Goal: Task Accomplishment & Management: Use online tool/utility

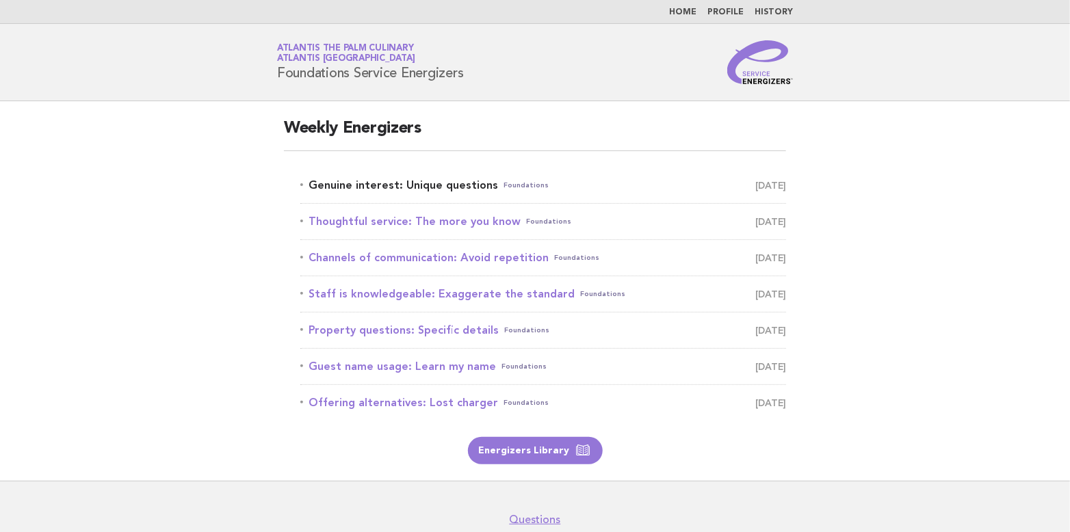
click at [375, 188] on link "Genuine interest: Unique questions Foundations [DATE]" at bounding box center [543, 185] width 486 height 19
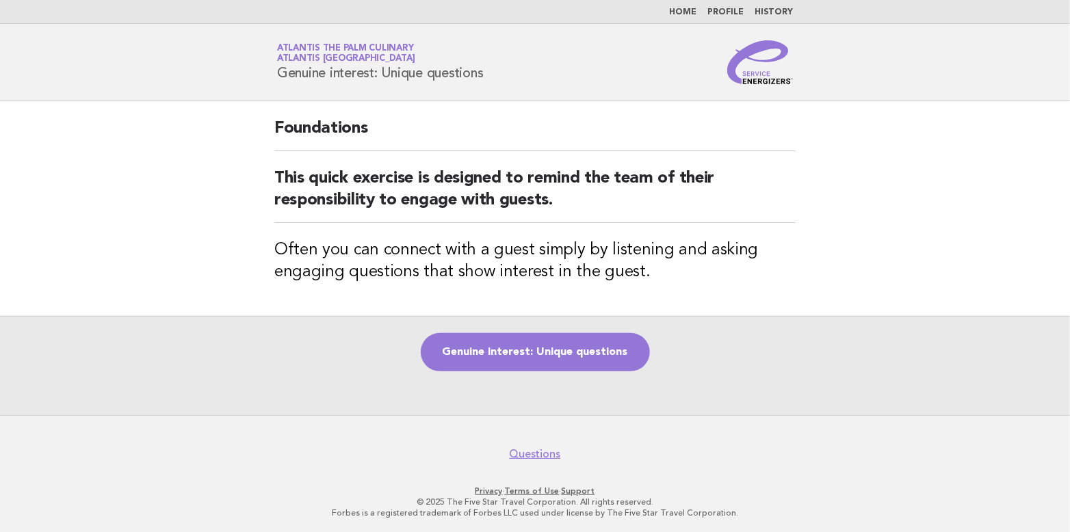
drag, startPoint x: 278, startPoint y: 68, endPoint x: 509, endPoint y: 85, distance: 231.1
click at [509, 85] on header "Service Energizers Atlantis The Palm Culinary Atlantis Dubai Genuine interest: …" at bounding box center [535, 62] width 1070 height 77
copy h1 "Genuine interest: Unique questions"
click at [502, 365] on link "Genuine interest: Unique questions" at bounding box center [535, 352] width 229 height 38
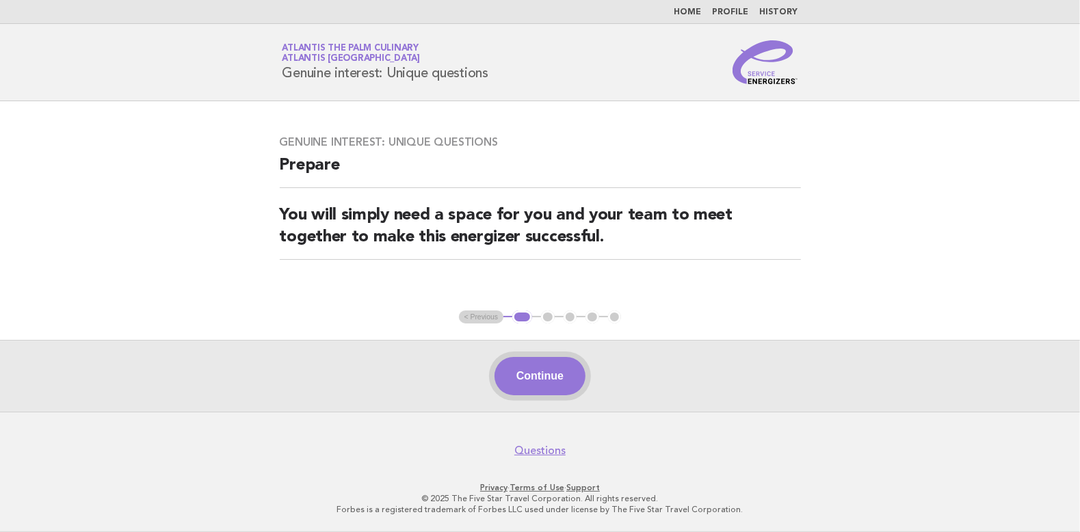
click at [551, 377] on button "Continue" at bounding box center [539, 376] width 91 height 38
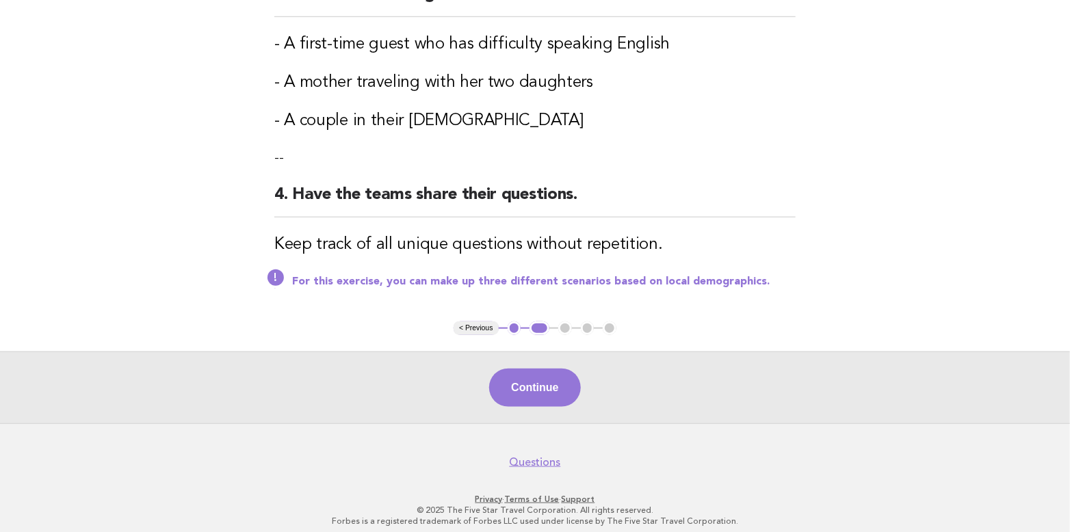
scroll to position [504, 0]
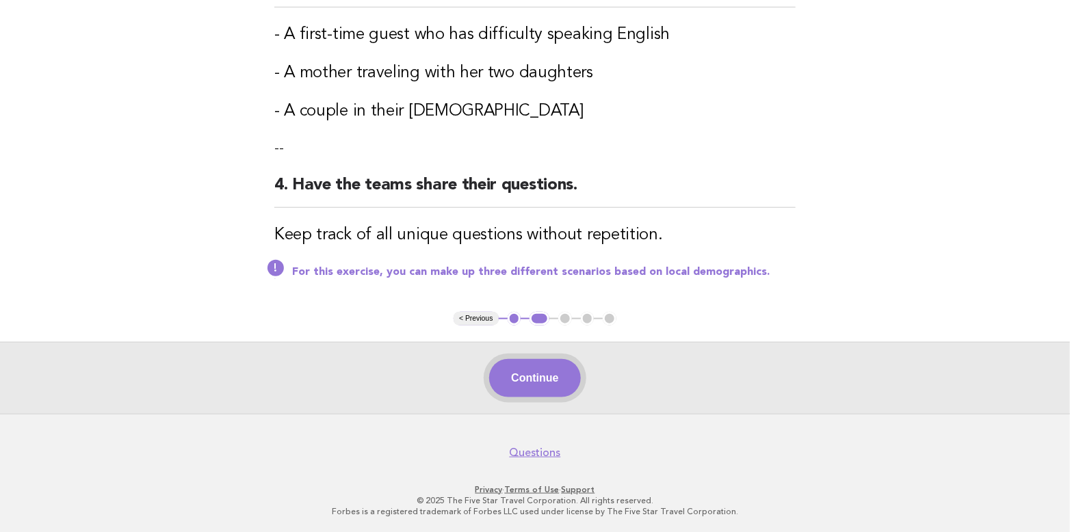
click at [568, 374] on button "Continue" at bounding box center [534, 378] width 91 height 38
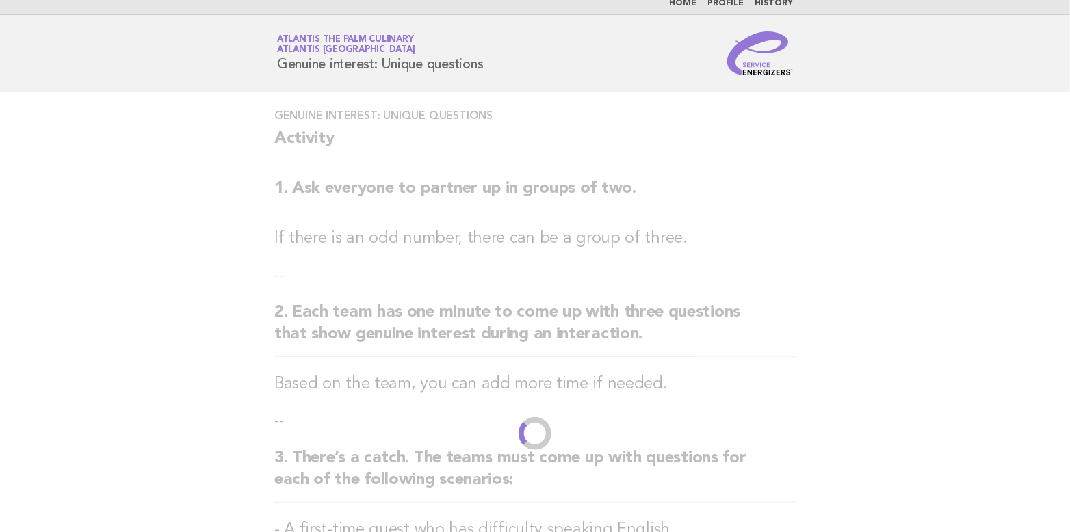
scroll to position [0, 0]
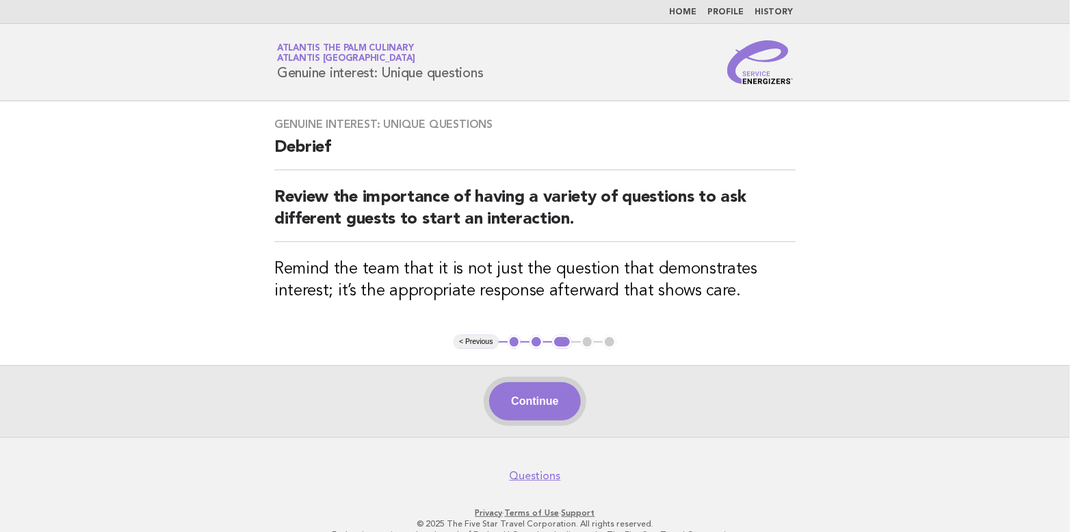
click at [537, 396] on button "Continue" at bounding box center [534, 401] width 91 height 38
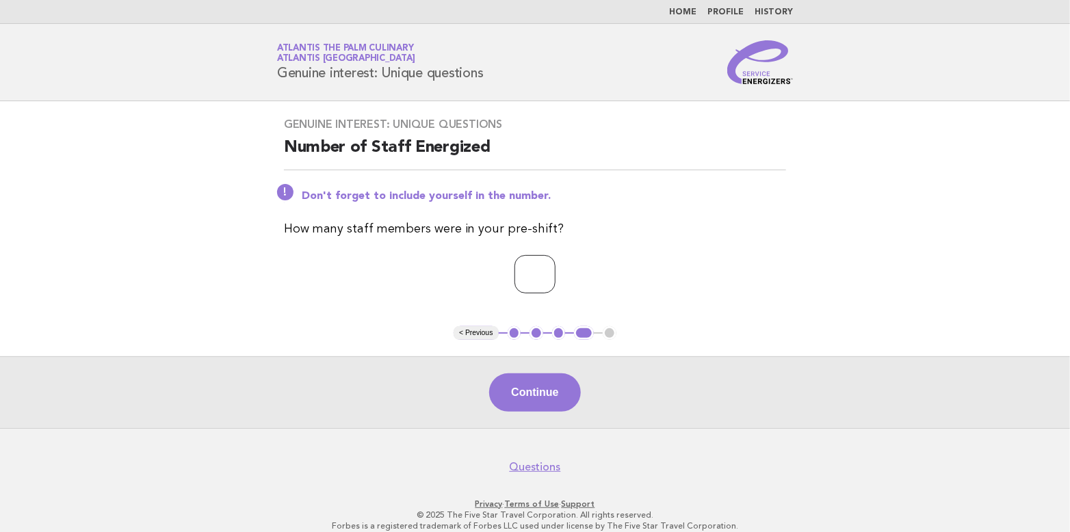
click at [555, 269] on input "*" at bounding box center [534, 274] width 41 height 38
type input "*"
click at [555, 269] on input "*" at bounding box center [534, 274] width 41 height 38
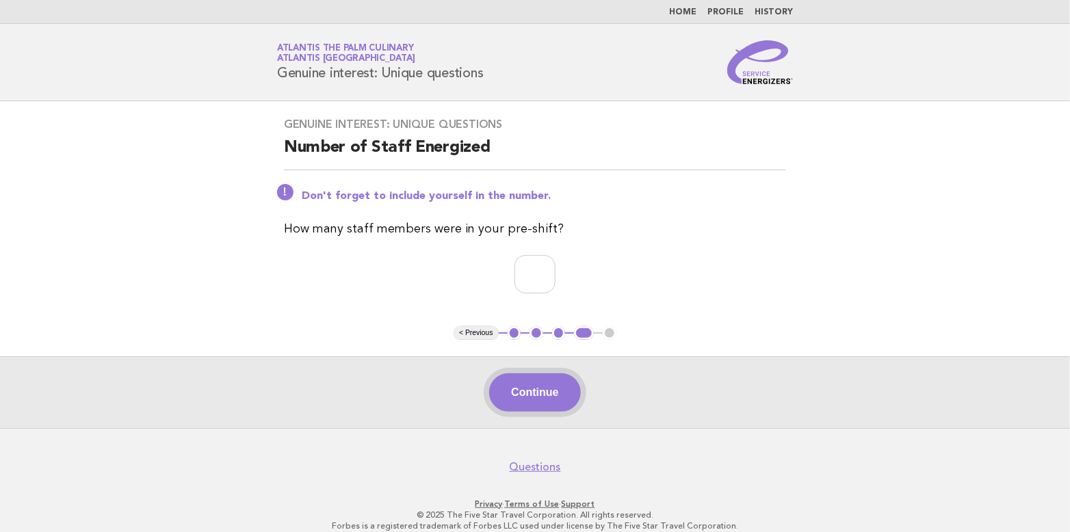
click at [542, 387] on button "Continue" at bounding box center [534, 392] width 91 height 38
